Goal: Task Accomplishment & Management: Manage account settings

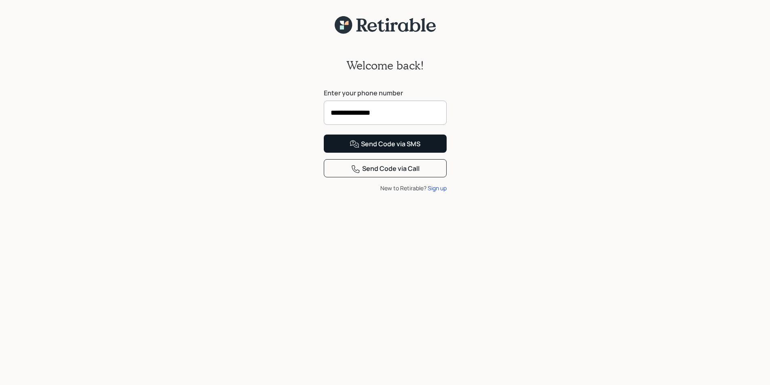
type input "**********"
click at [387, 149] on div "Send Code via SMS" at bounding box center [385, 144] width 71 height 10
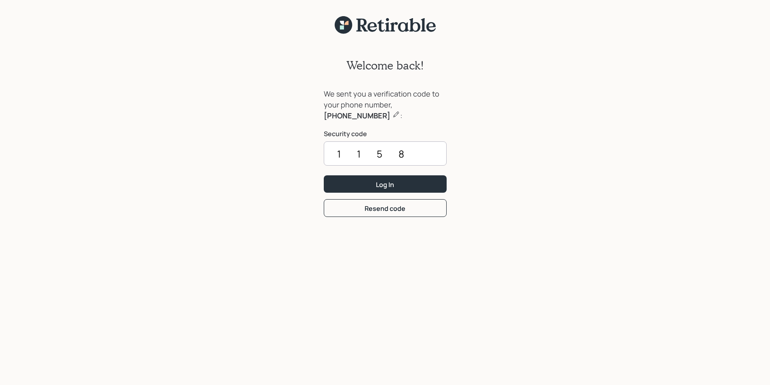
type input "1158"
click at [324, 175] on button "Log In" at bounding box center [385, 183] width 123 height 17
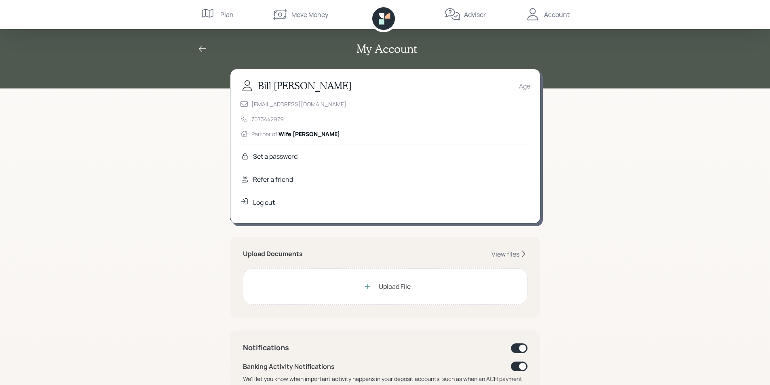
click at [527, 87] on div "Age" at bounding box center [524, 86] width 11 height 10
click at [146, 190] on div "My Account [PERSON_NAME] Age [EMAIL_ADDRESS][DOMAIN_NAME] 7073442979 Partner of…" at bounding box center [385, 371] width 770 height 742
click at [644, 165] on div "My Account [PERSON_NAME] Age [EMAIL_ADDRESS][DOMAIN_NAME] 7073442979 Partner of…" at bounding box center [385, 371] width 770 height 742
click at [522, 87] on div "Age" at bounding box center [524, 86] width 11 height 10
click at [260, 154] on div "Set a password" at bounding box center [275, 157] width 44 height 10
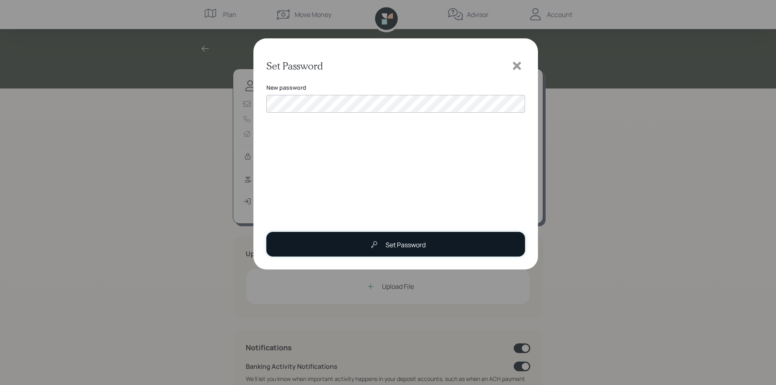
click at [398, 244] on div "Set Password" at bounding box center [406, 245] width 40 height 10
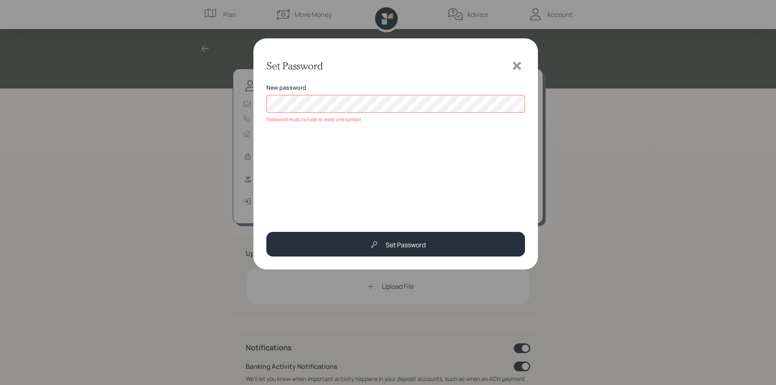
click at [207, 107] on div "Set Password New password Password must include at least one symbol Set Password" at bounding box center [388, 192] width 776 height 385
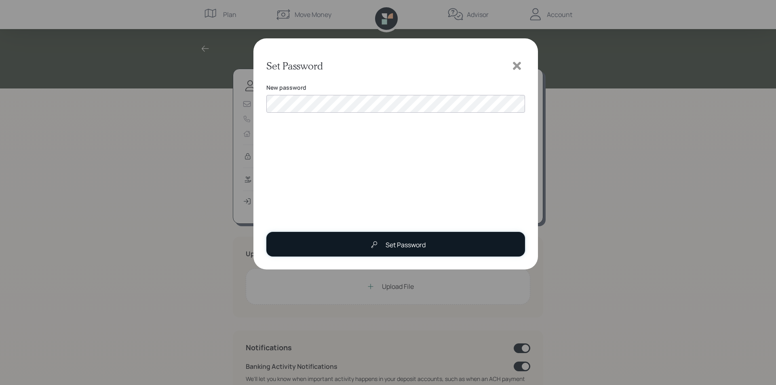
click at [382, 239] on div "Set Password" at bounding box center [395, 245] width 59 height 16
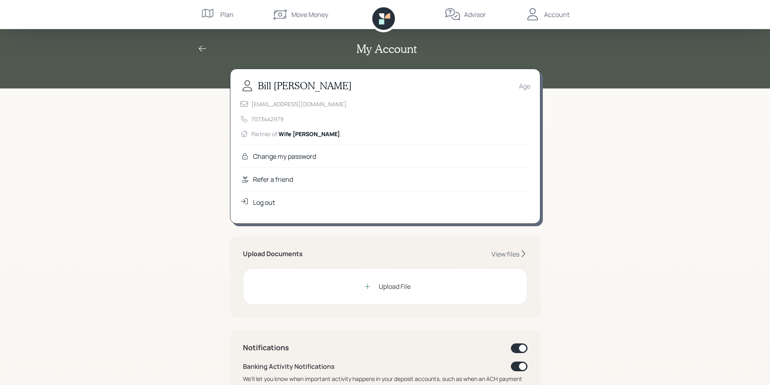
click at [525, 91] on div "[PERSON_NAME] Age" at bounding box center [385, 86] width 290 height 15
click at [655, 205] on div "My Account [PERSON_NAME] Age [EMAIL_ADDRESS][DOMAIN_NAME] 7073442979 Partner of…" at bounding box center [385, 371] width 770 height 742
click at [369, 288] on icon at bounding box center [367, 287] width 8 height 8
click at [710, 135] on div "My Account [PERSON_NAME] Age [EMAIL_ADDRESS][DOMAIN_NAME] 7073442979 Partner of…" at bounding box center [385, 371] width 770 height 742
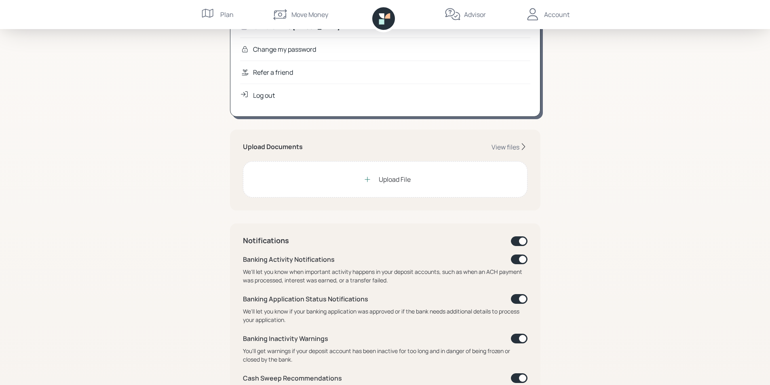
scroll to position [81, 0]
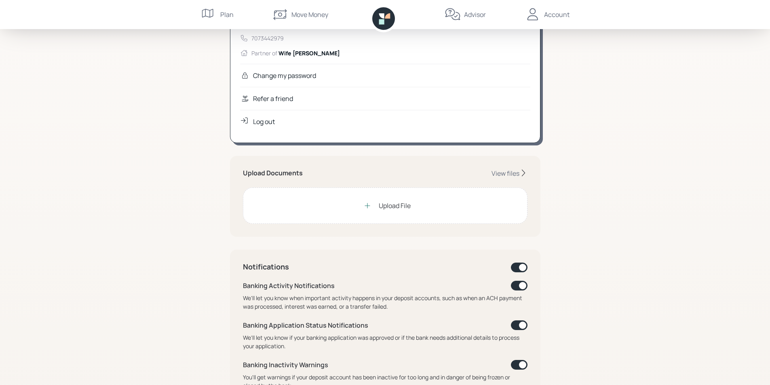
click at [369, 207] on icon at bounding box center [367, 206] width 8 height 8
click at [368, 206] on icon at bounding box center [367, 205] width 5 height 5
click at [508, 173] on div "View files" at bounding box center [506, 173] width 28 height 9
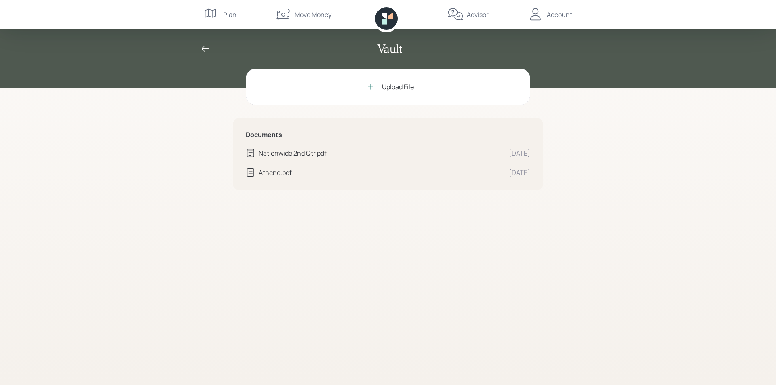
click at [207, 48] on icon at bounding box center [206, 49] width 10 height 10
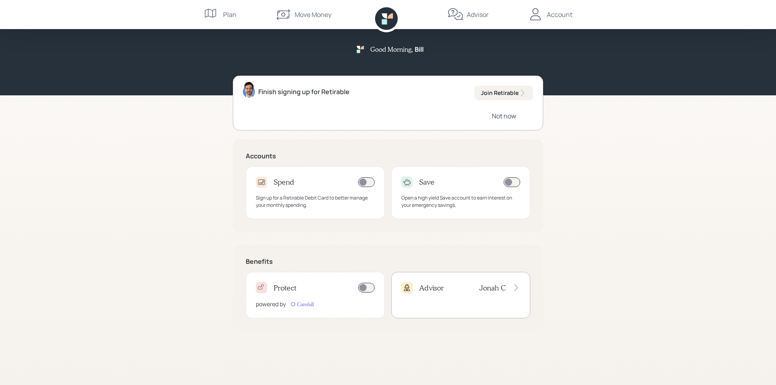
click at [503, 115] on div "Not now" at bounding box center [504, 116] width 24 height 9
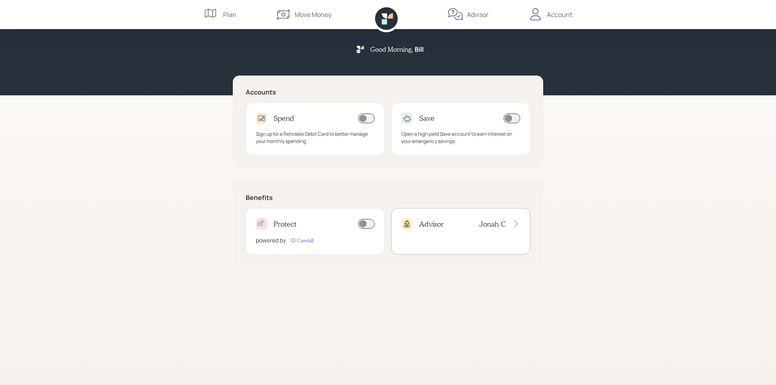
click at [571, 192] on div "Good Morning , Bill Accounts Spend Sign up for a Retirable Debit Card to better…" at bounding box center [388, 192] width 776 height 385
click at [321, 15] on div "Move Money" at bounding box center [313, 15] width 37 height 10
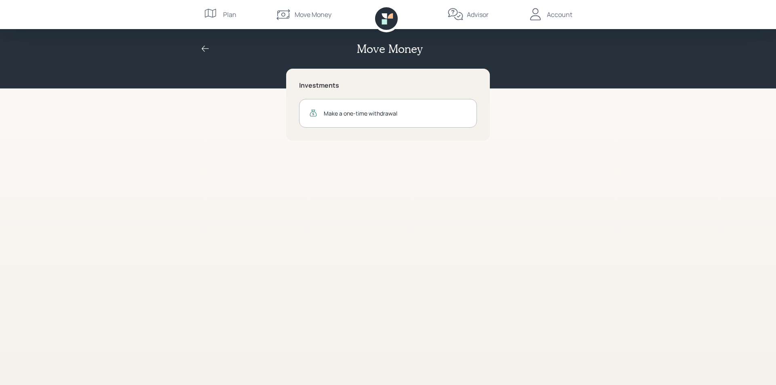
click at [226, 15] on div "Plan" at bounding box center [229, 15] width 13 height 10
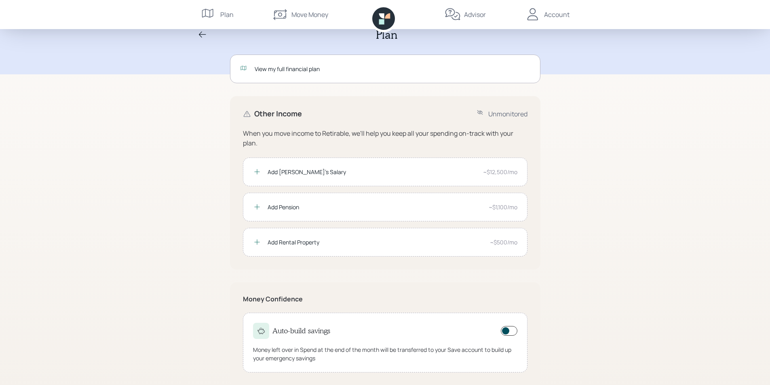
scroll to position [27, 0]
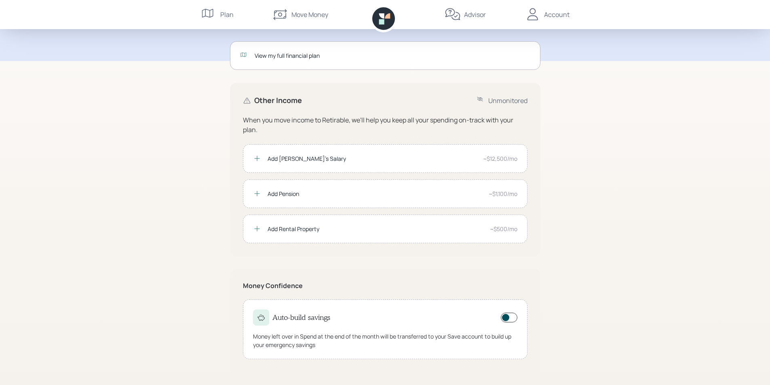
click at [588, 78] on div "Plan View my full financial plan Other Income Unmonitored When you move income …" at bounding box center [385, 179] width 770 height 413
click at [556, 16] on div "Account" at bounding box center [556, 15] width 25 height 10
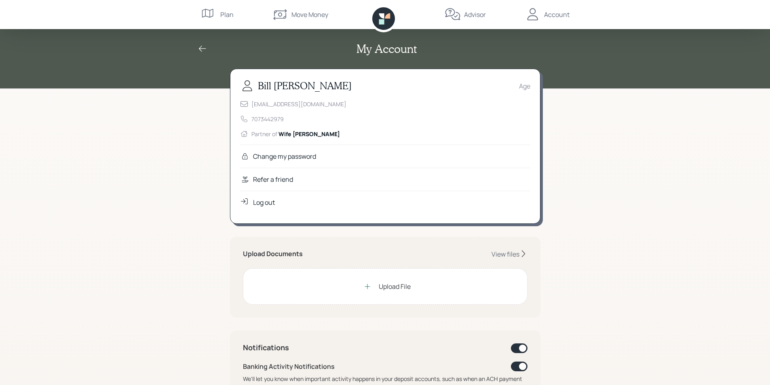
click at [520, 89] on div "Age" at bounding box center [524, 86] width 11 height 10
click at [524, 89] on div "Age" at bounding box center [524, 86] width 11 height 10
click at [636, 116] on div "My Account [PERSON_NAME] Age [EMAIL_ADDRESS][DOMAIN_NAME] 7073442979 Partner of…" at bounding box center [385, 371] width 770 height 742
click at [215, 9] on icon at bounding box center [209, 14] width 16 height 16
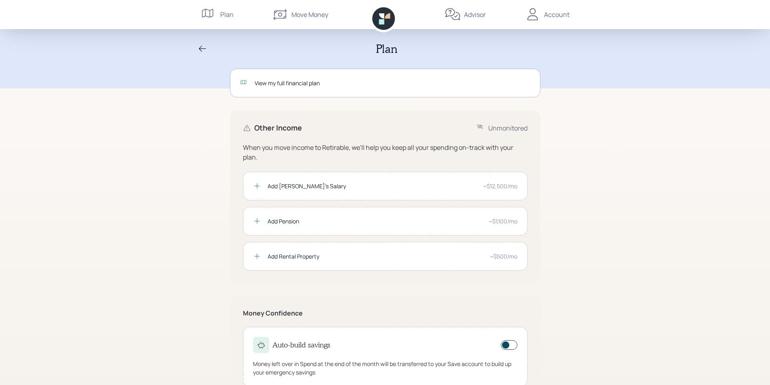
click at [544, 16] on div "Account" at bounding box center [547, 14] width 45 height 29
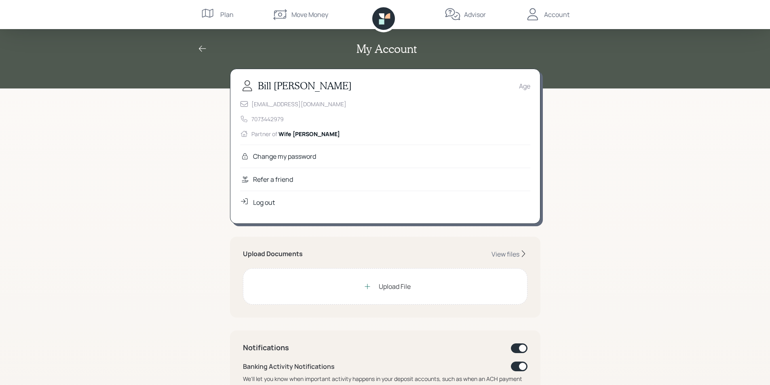
click at [544, 16] on div "Account" at bounding box center [547, 14] width 45 height 29
drag, startPoint x: 385, startPoint y: 287, endPoint x: 430, endPoint y: 320, distance: 56.1
click at [515, 255] on div "View files" at bounding box center [506, 254] width 28 height 9
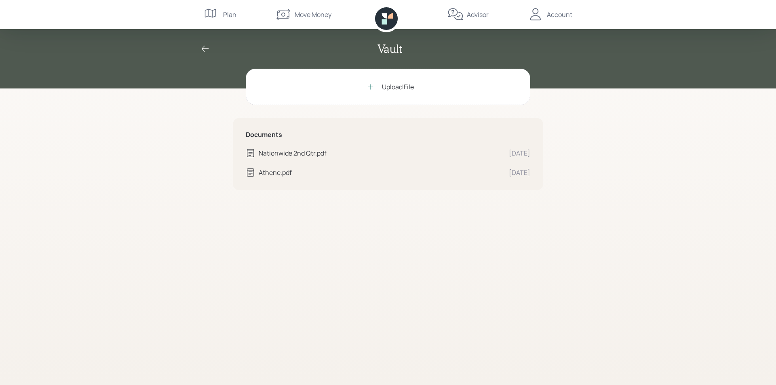
click at [369, 90] on icon at bounding box center [371, 87] width 8 height 8
